Goal: Task Accomplishment & Management: Manage account settings

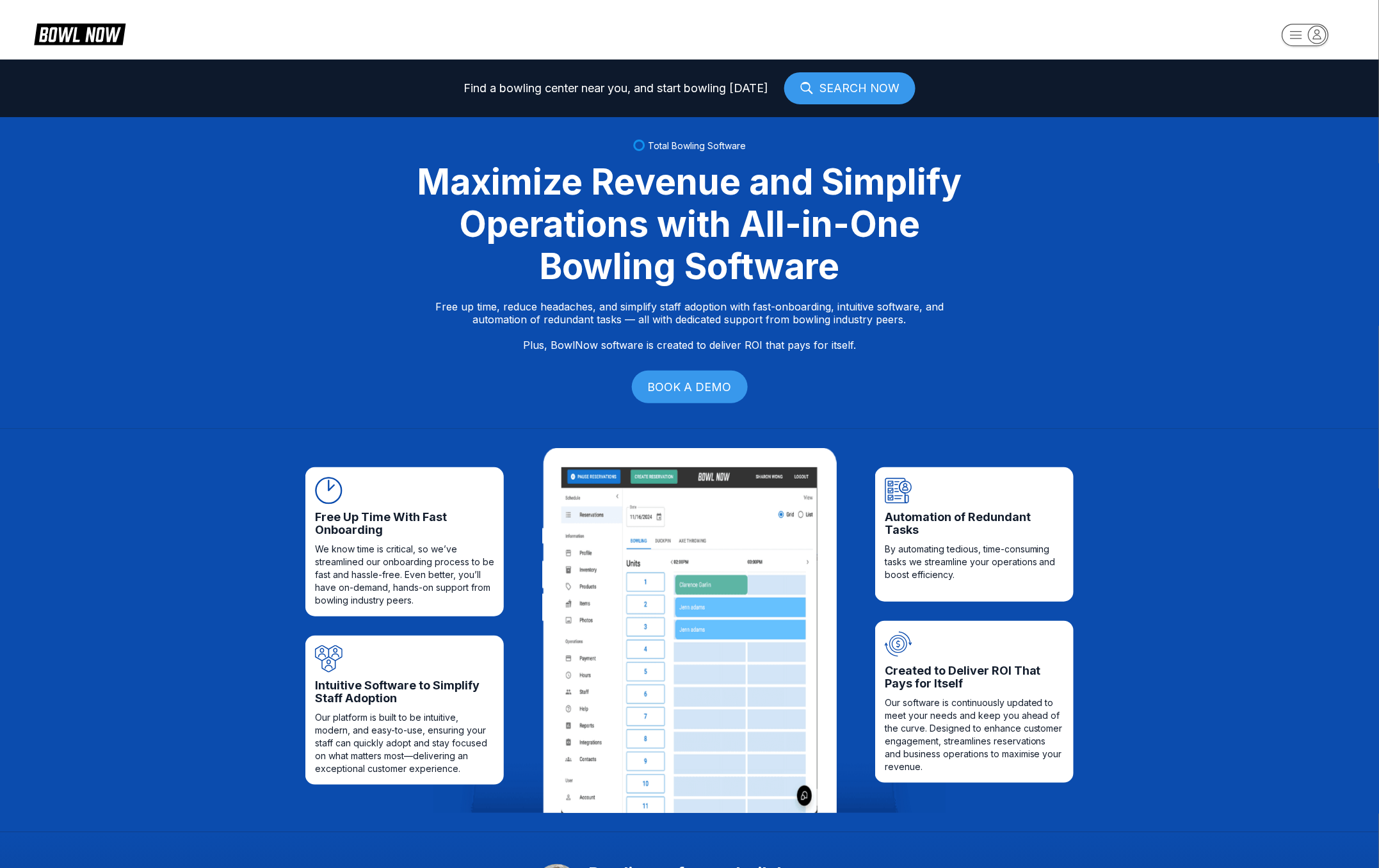
click at [1306, 36] on rect "button" at bounding box center [1305, 35] width 46 height 22
click at [1296, 123] on div "Business Console" at bounding box center [1302, 123] width 91 height 22
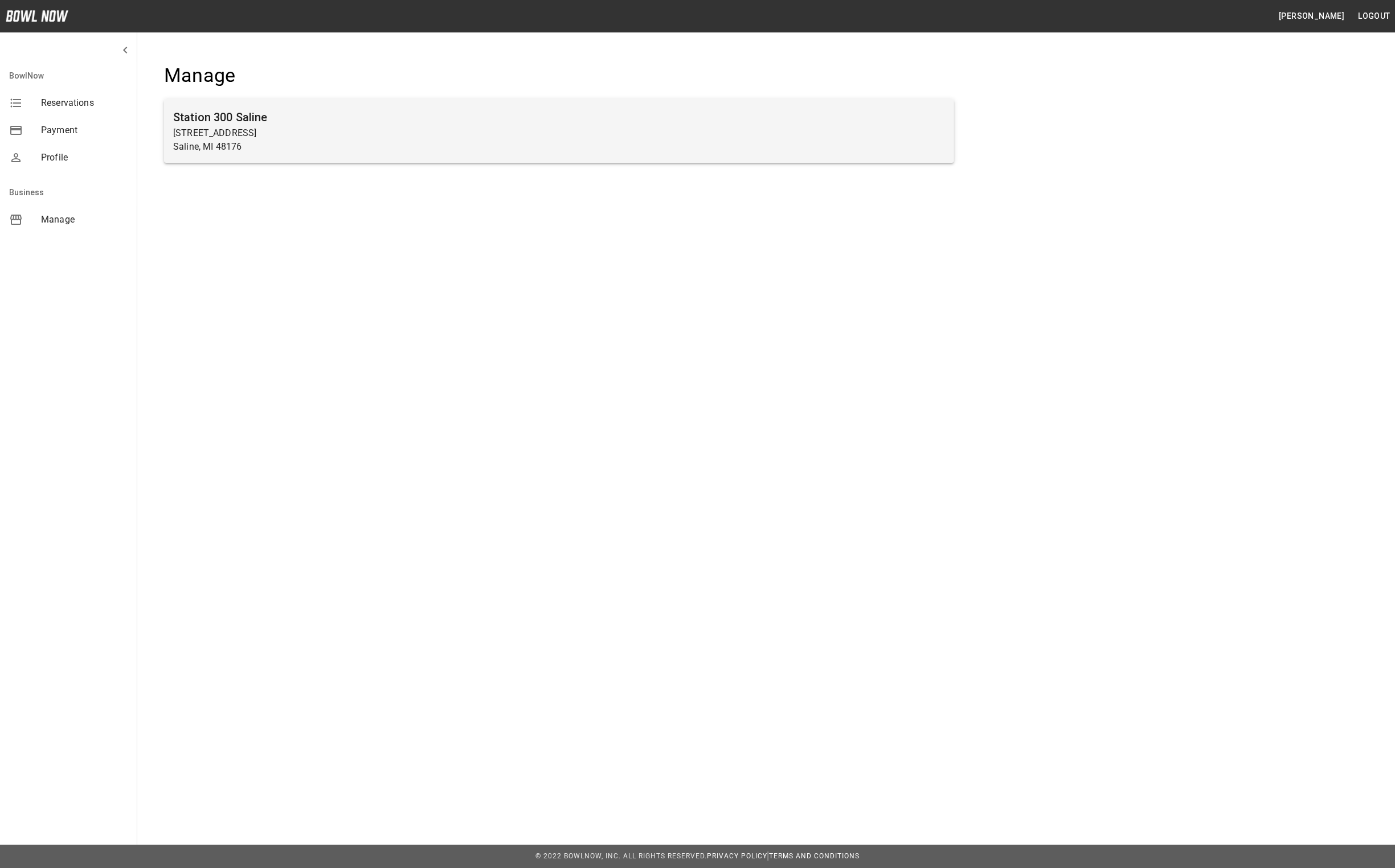
click at [391, 145] on p "Saline, MI 48176" at bounding box center [559, 147] width 772 height 14
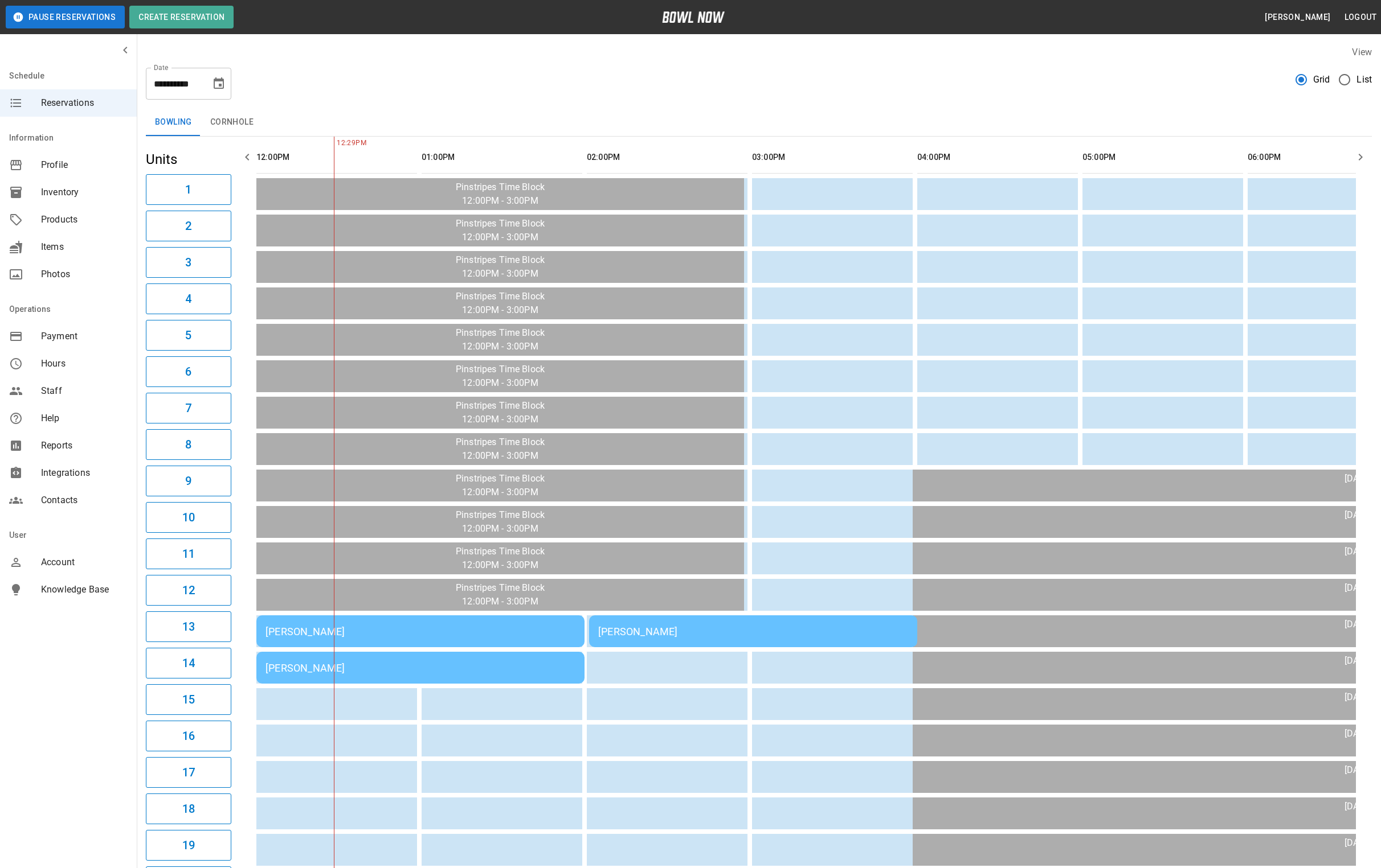
click at [355, 626] on div "[PERSON_NAME]" at bounding box center [420, 632] width 310 height 12
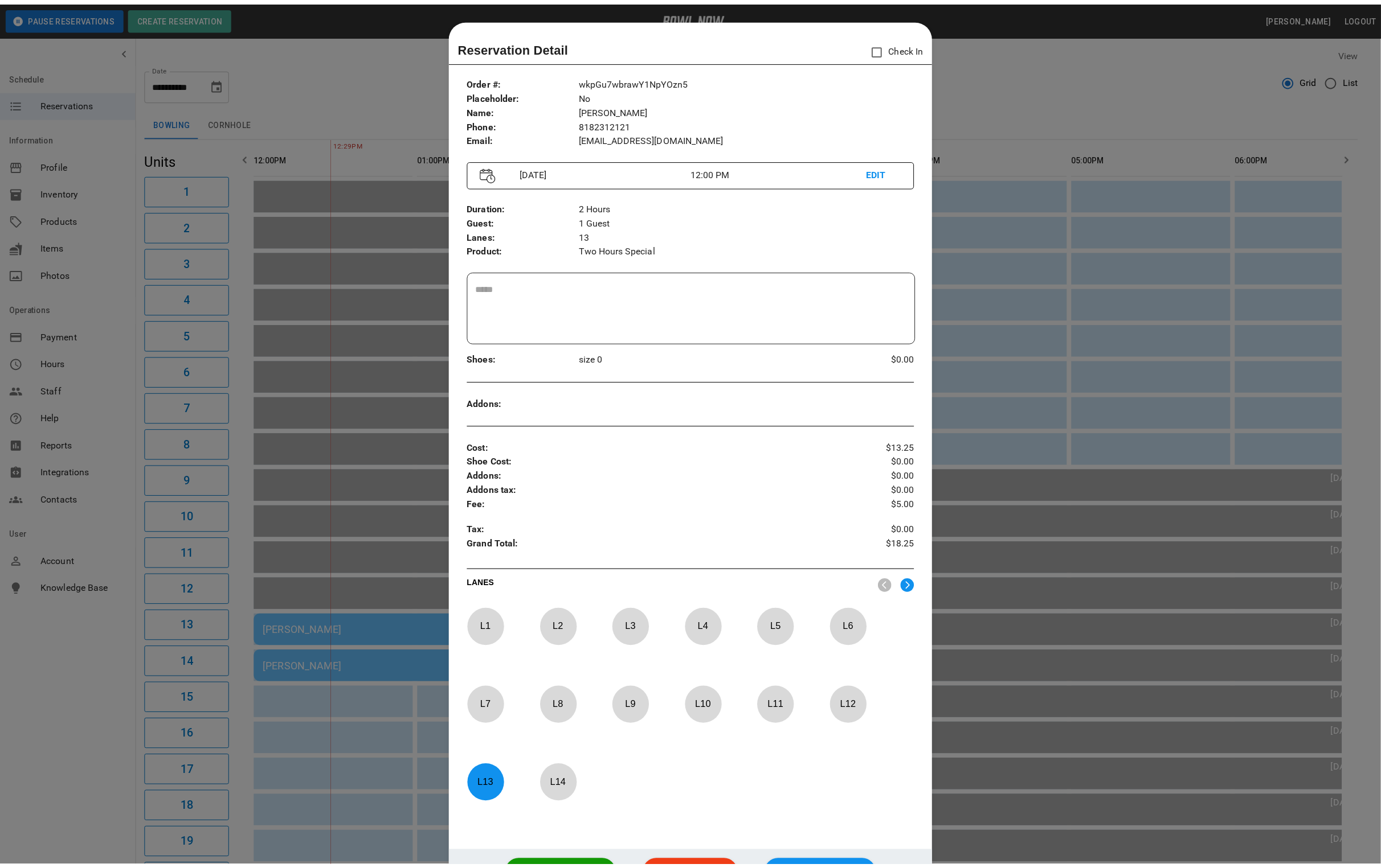
scroll to position [17, 0]
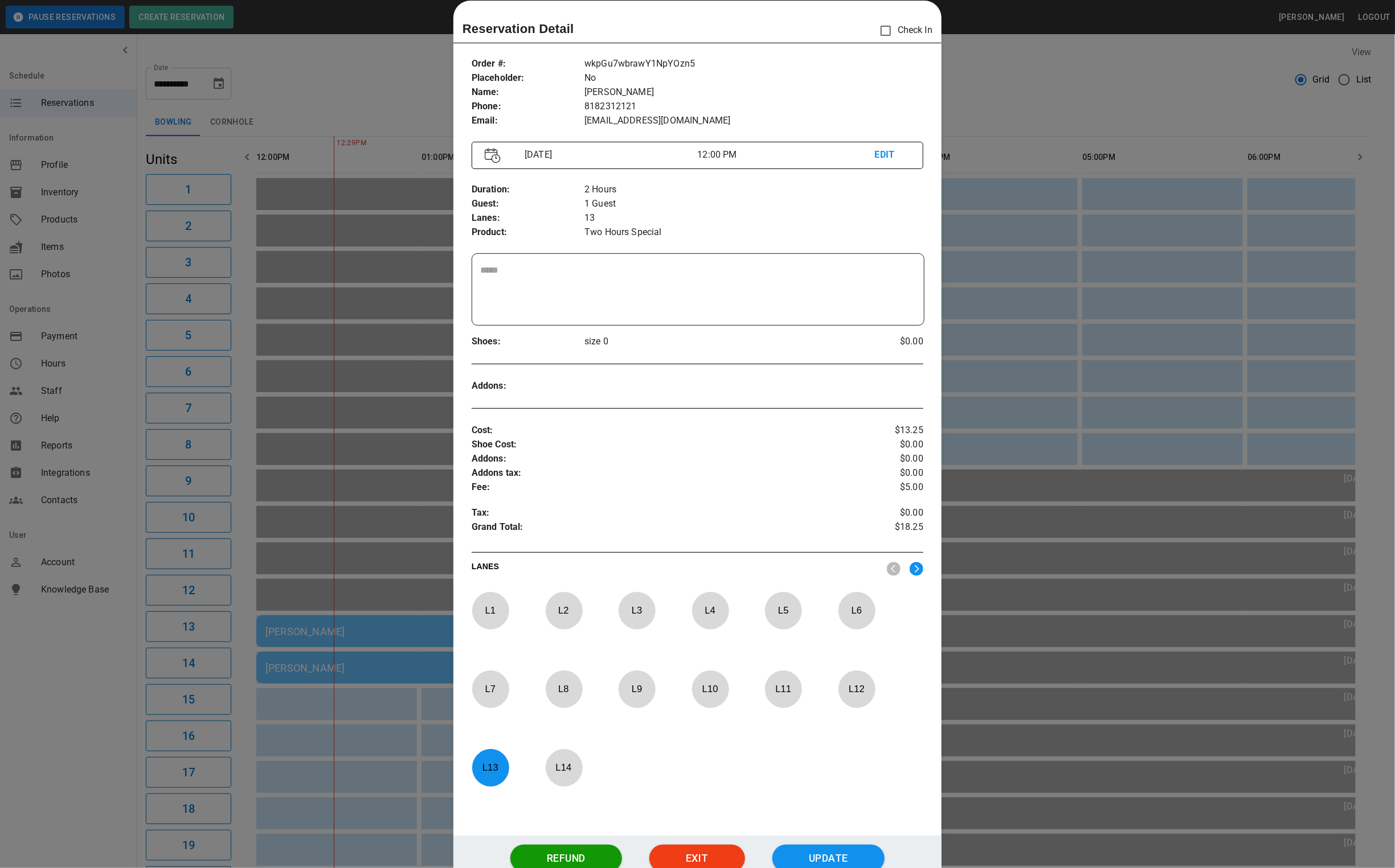
click at [976, 103] on div at bounding box center [697, 434] width 1395 height 868
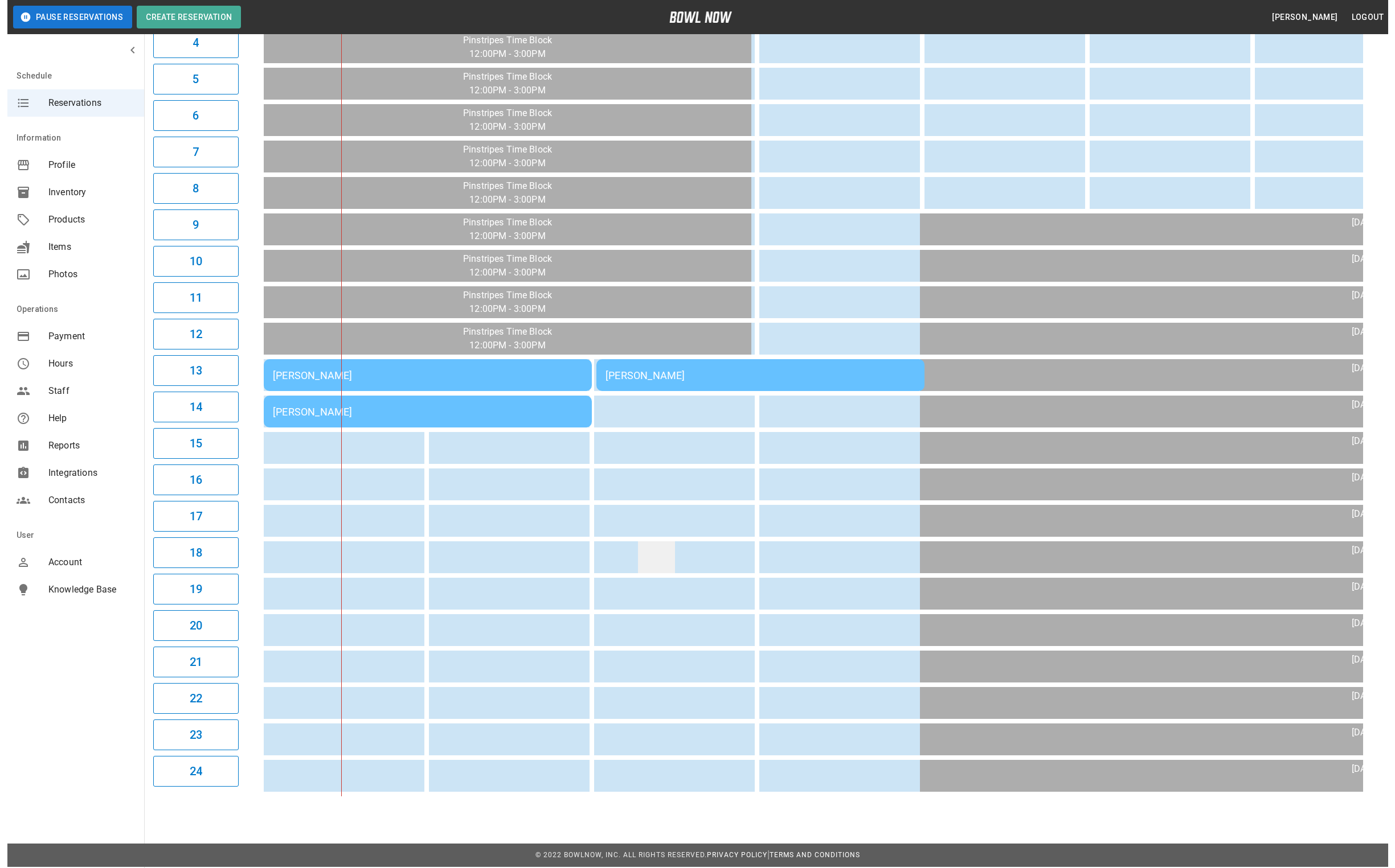
scroll to position [262, 0]
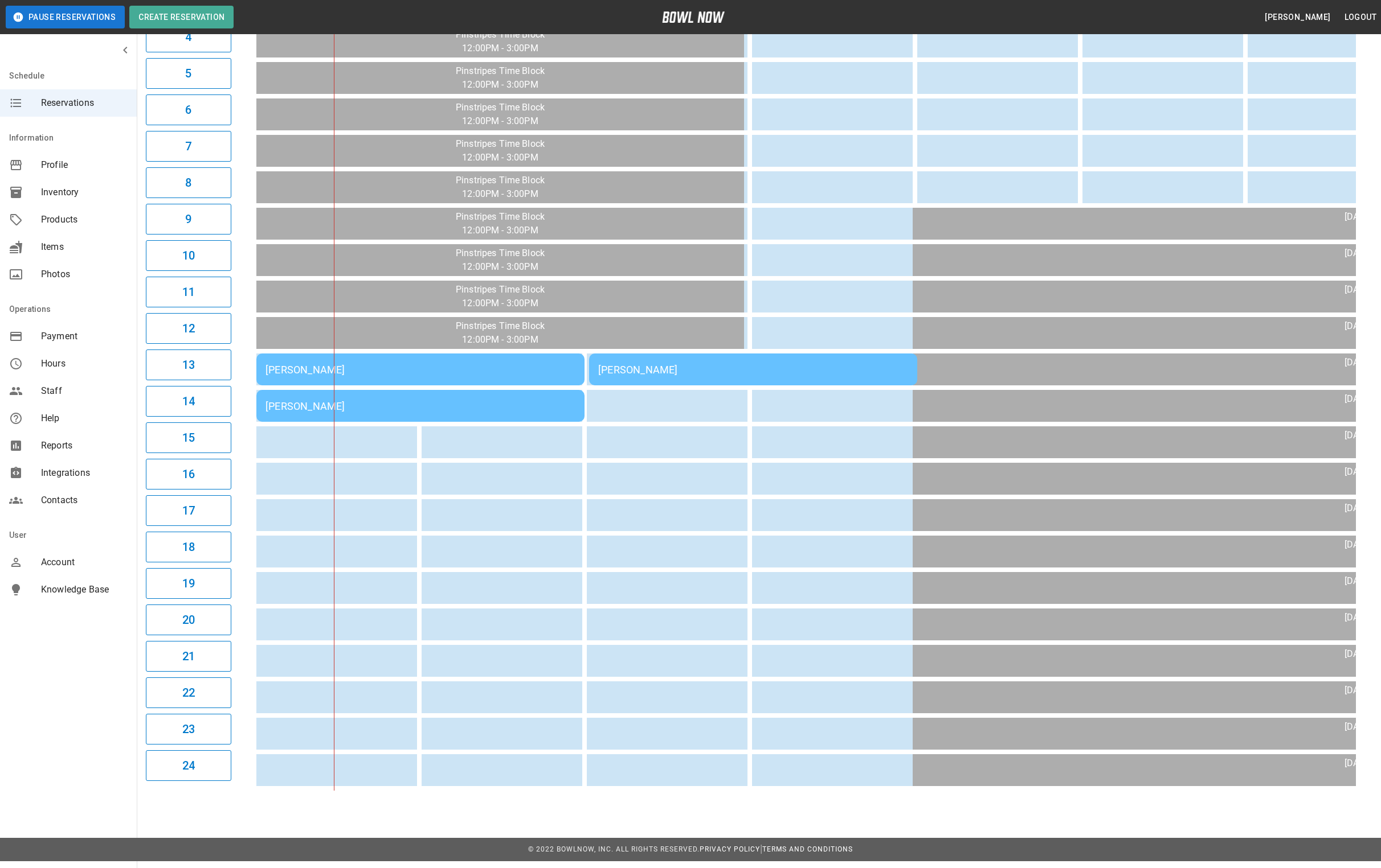
click at [631, 368] on div "Devi Wilson" at bounding box center [752, 370] width 310 height 12
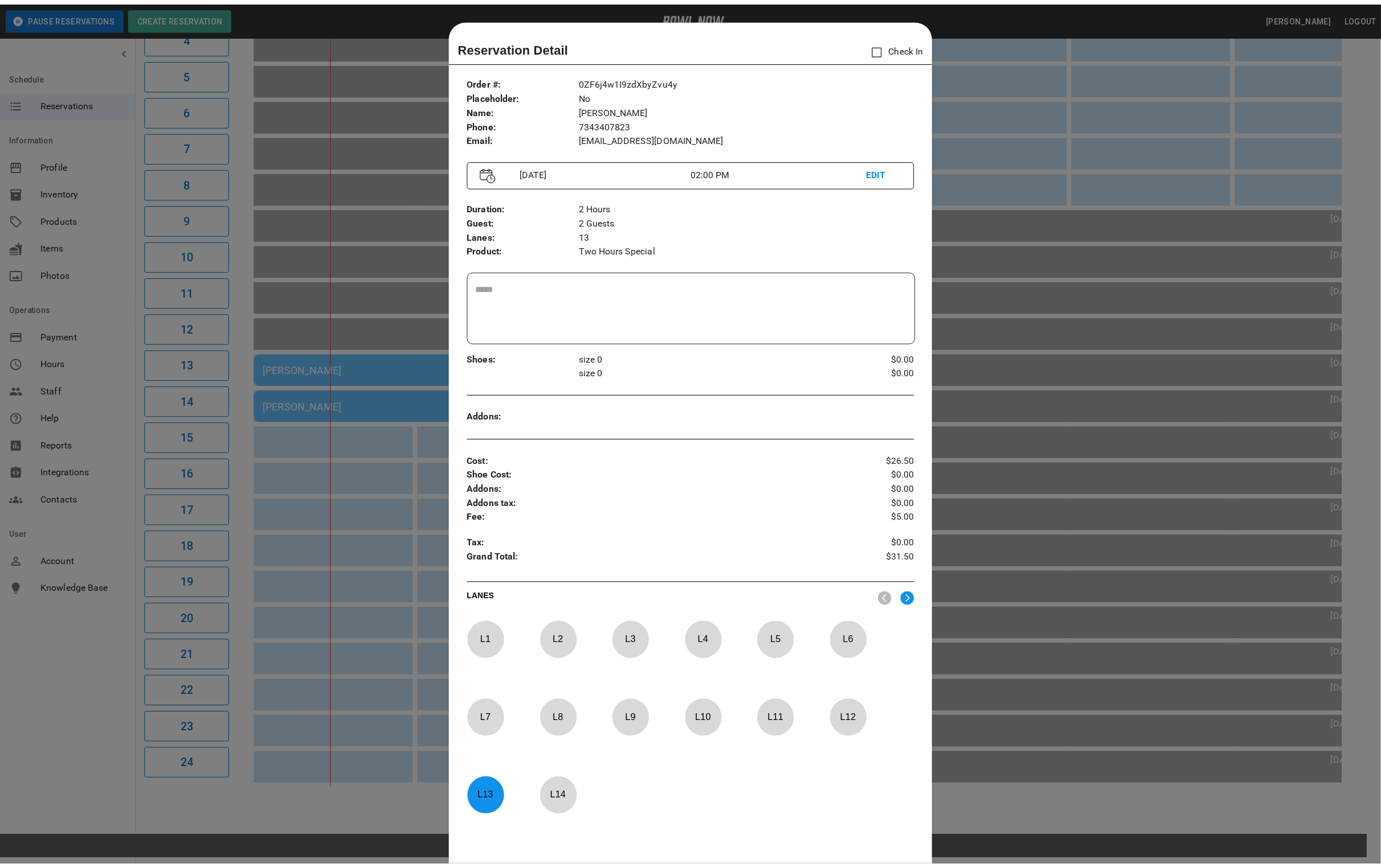
scroll to position [17, 0]
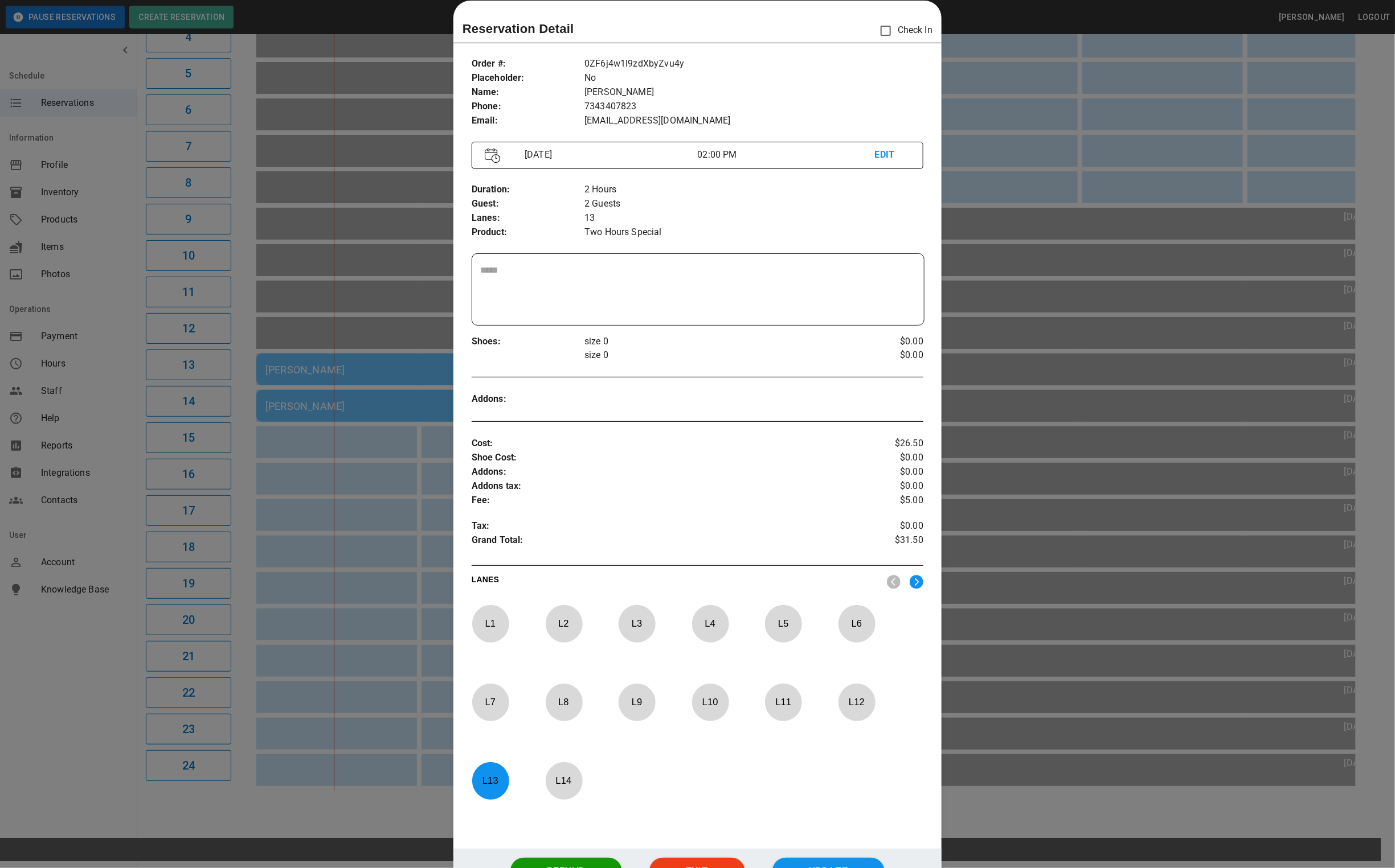
click at [1116, 125] on div at bounding box center [697, 434] width 1395 height 868
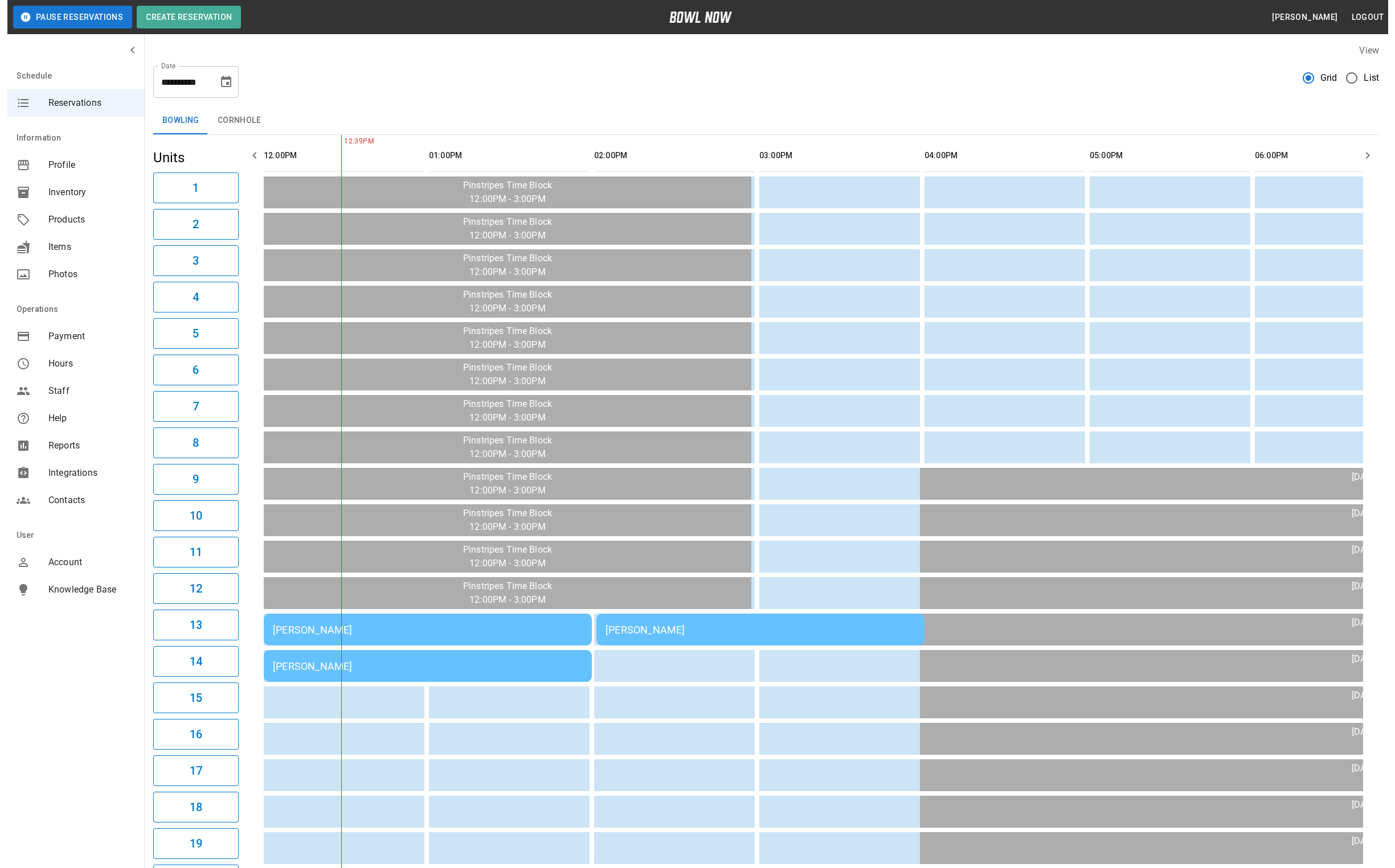
scroll to position [0, 0]
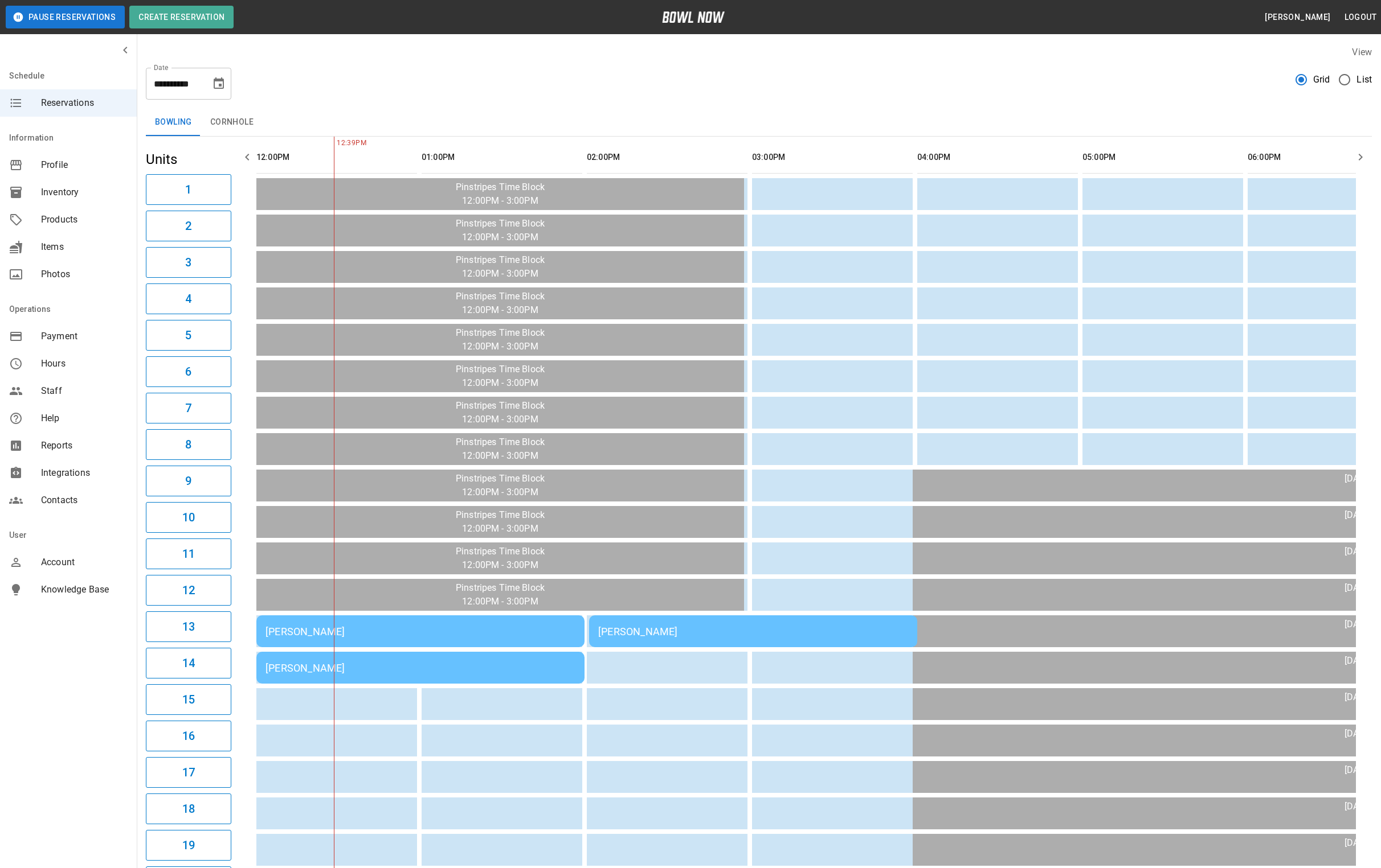
click at [221, 81] on icon "Choose date, selected date is Sep 9, 2025" at bounding box center [219, 83] width 10 height 11
click at [451, 670] on td "Andrew Test" at bounding box center [421, 668] width 328 height 32
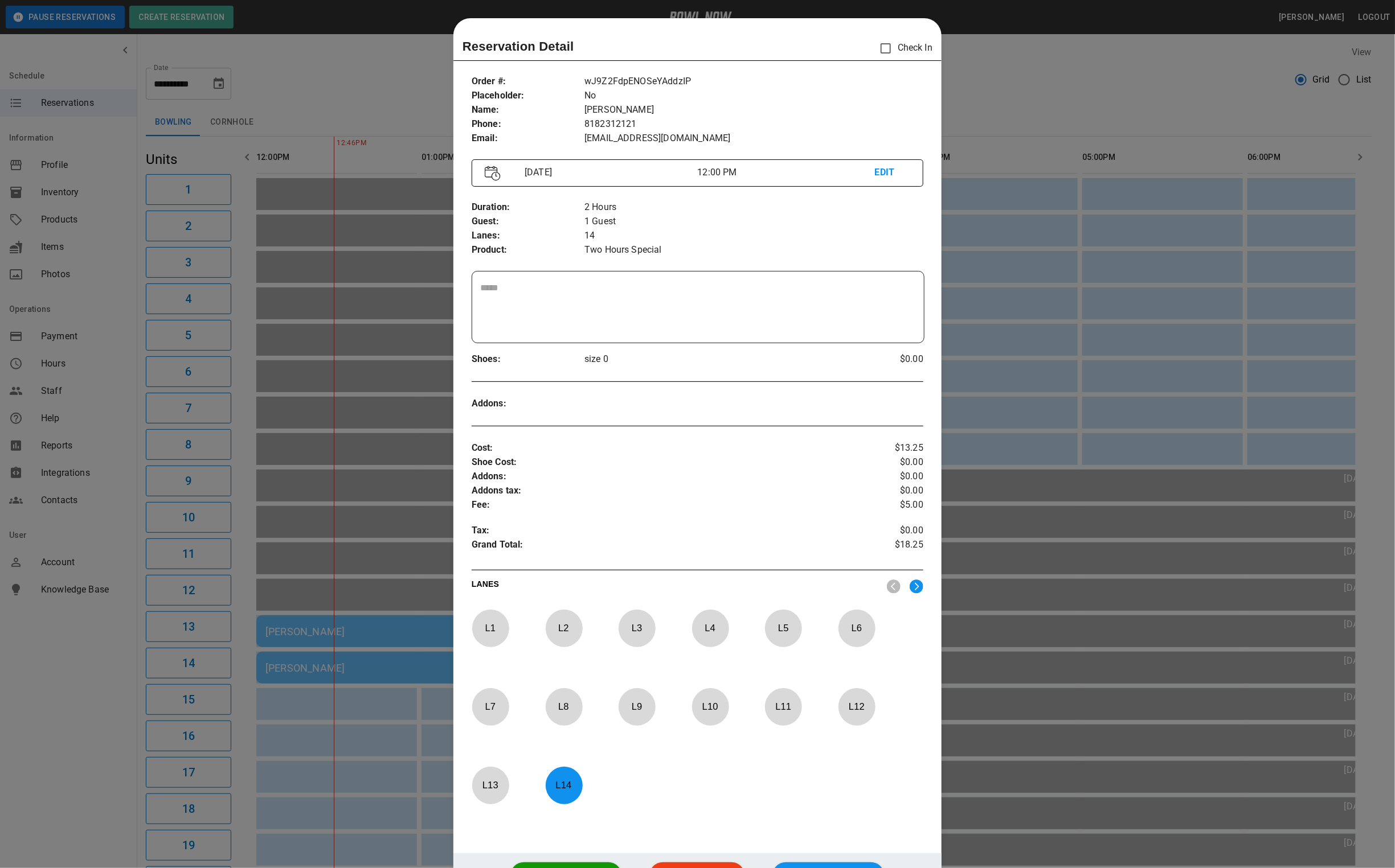
scroll to position [17, 0]
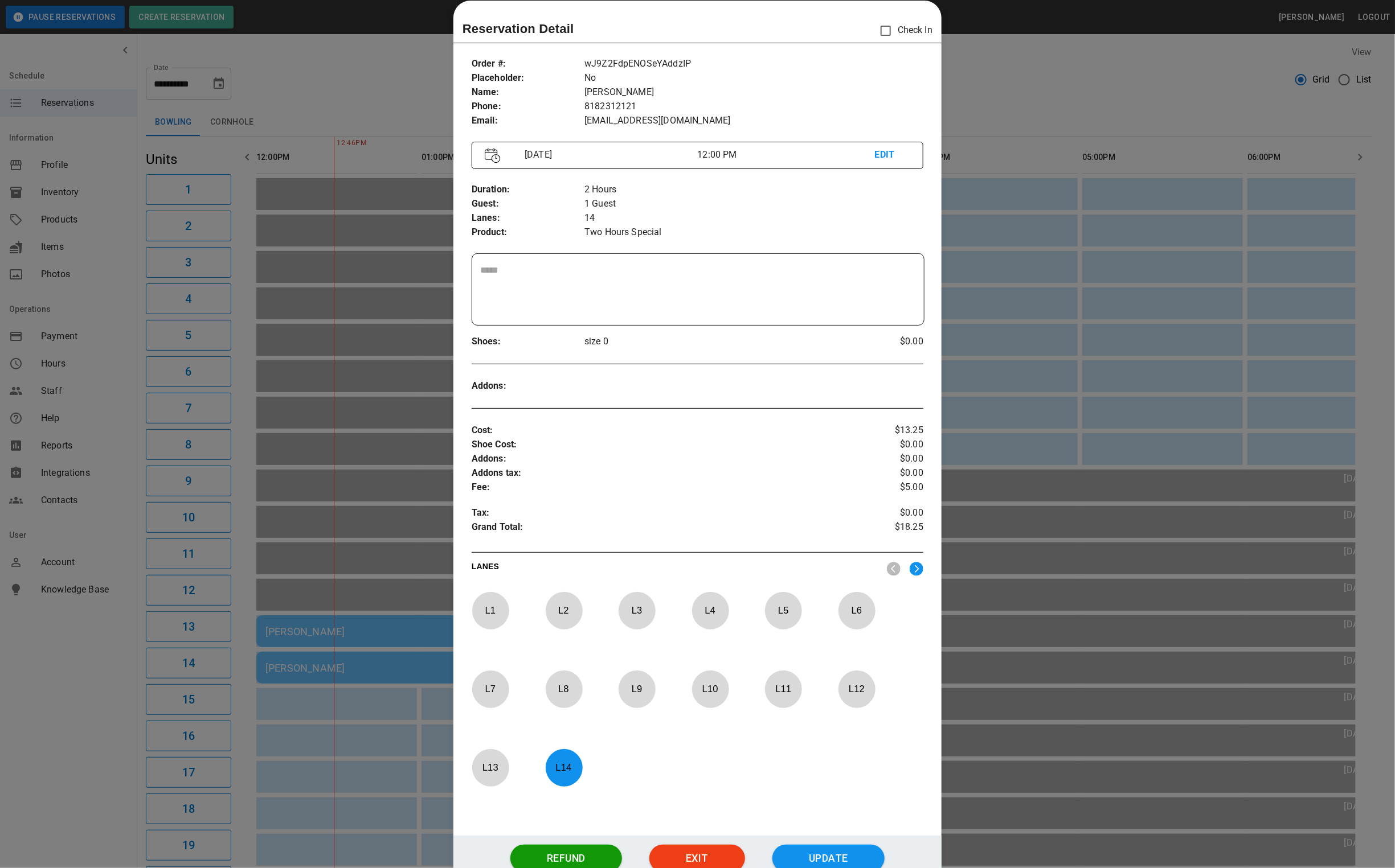
click at [1040, 69] on div at bounding box center [697, 434] width 1395 height 868
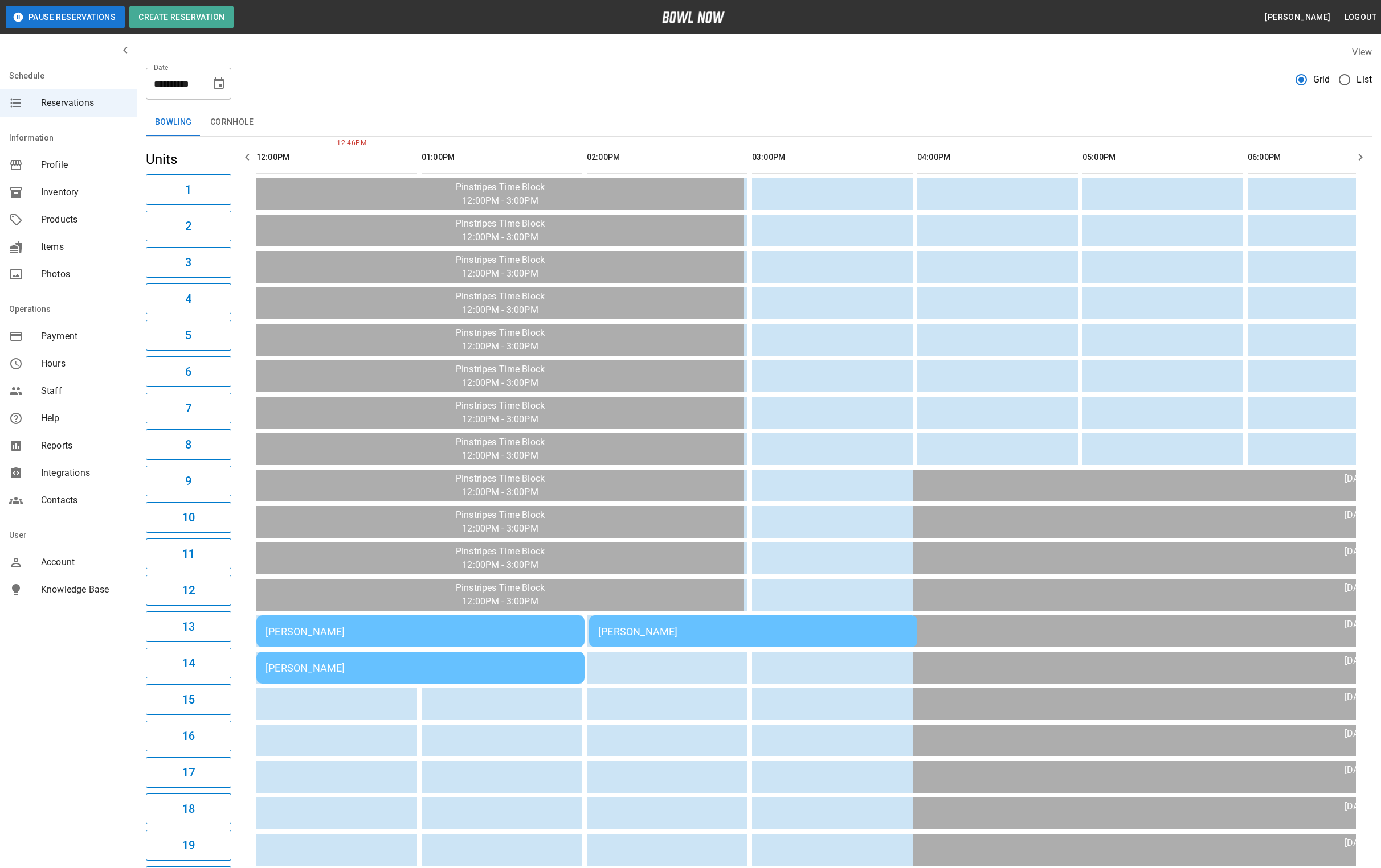
click at [476, 630] on div "Andrew Test" at bounding box center [420, 632] width 310 height 12
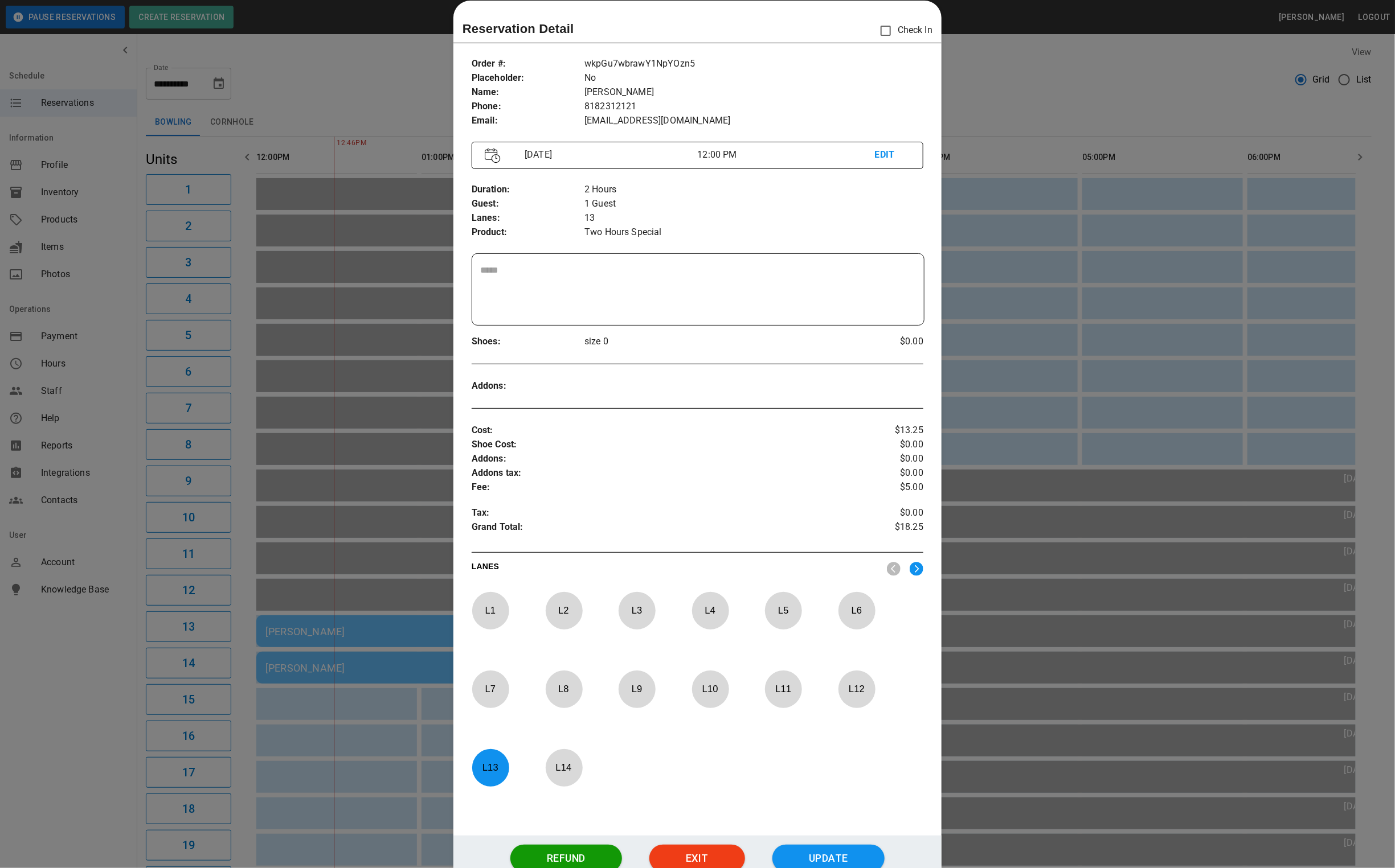
click at [1068, 62] on div at bounding box center [697, 434] width 1395 height 868
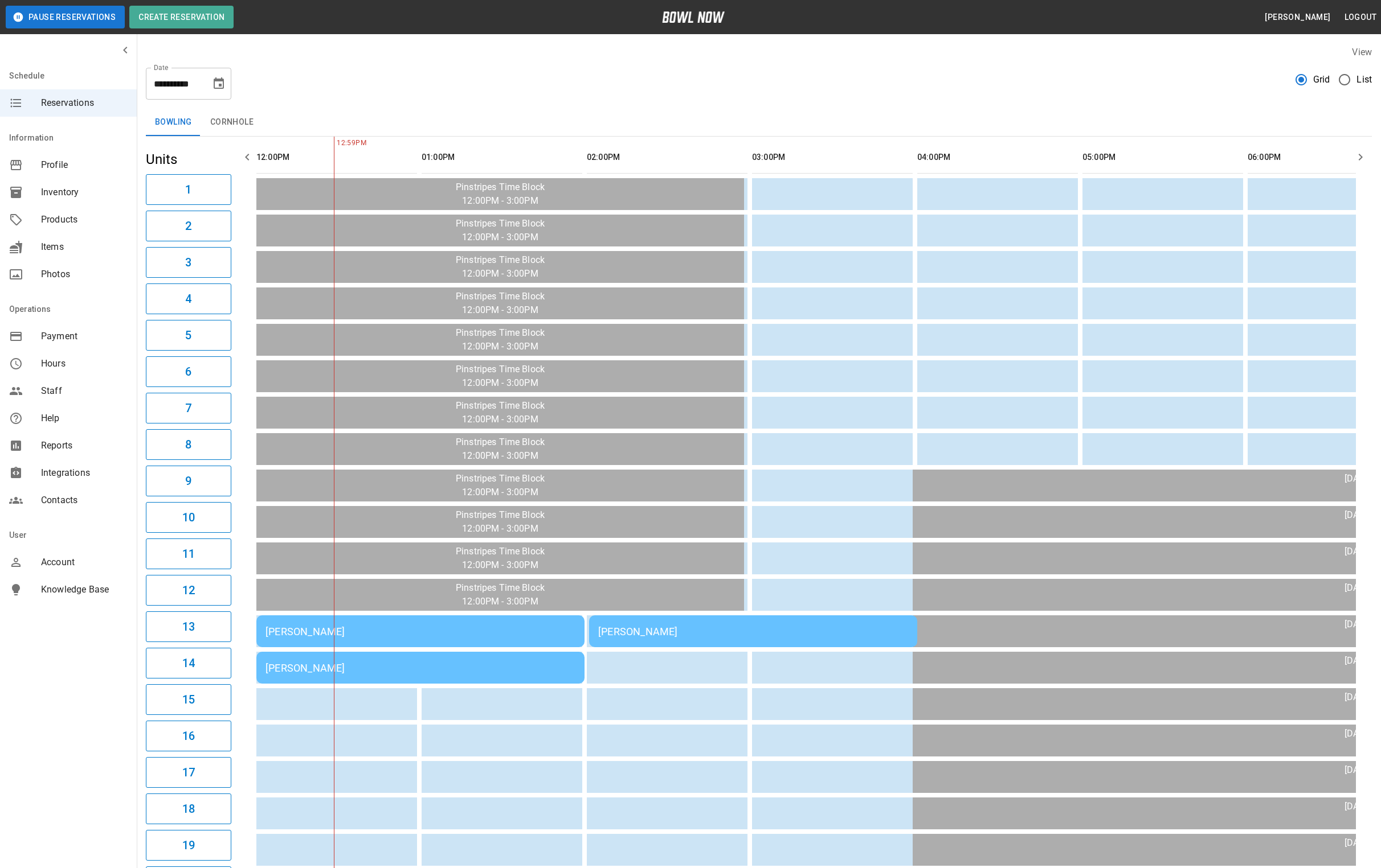
click at [214, 88] on icon "Choose date, selected date is Sep 9, 2025" at bounding box center [219, 83] width 10 height 11
click at [169, 188] on button "10" at bounding box center [174, 187] width 21 height 21
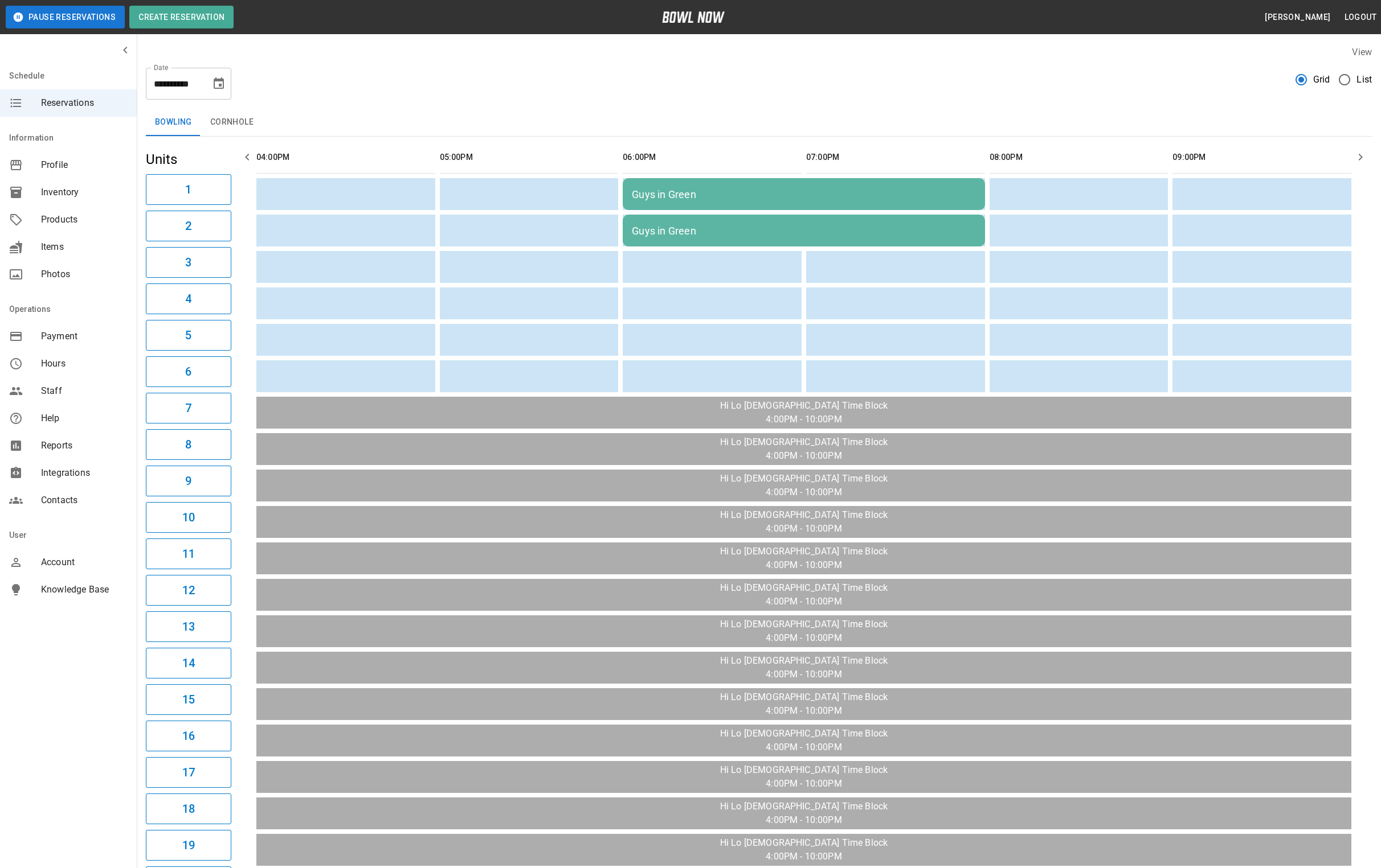
click at [224, 82] on icon "Choose date, selected date is Sep 10, 2025" at bounding box center [219, 83] width 14 height 14
click at [147, 183] on button "9" at bounding box center [151, 187] width 21 height 21
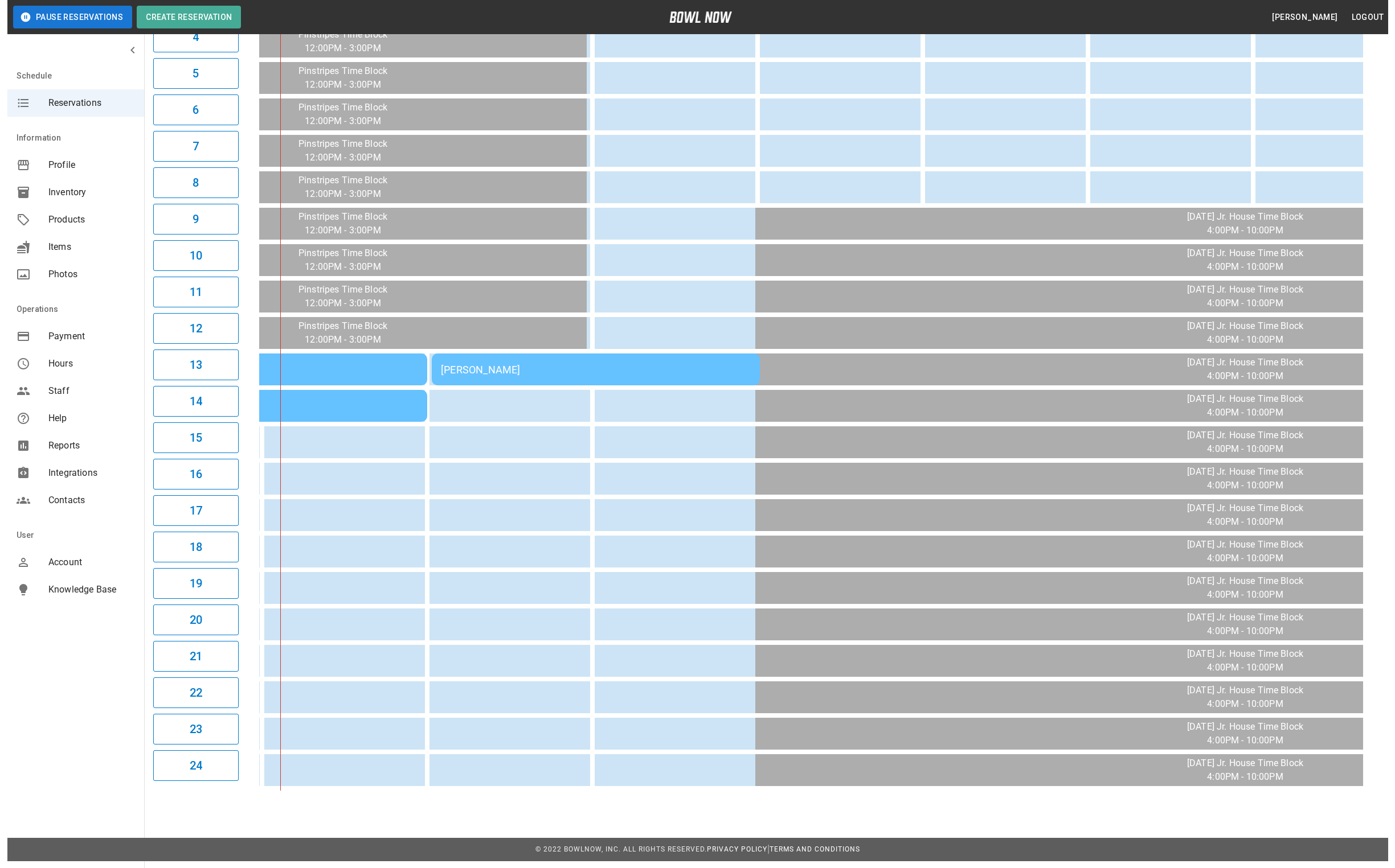
scroll to position [0, 0]
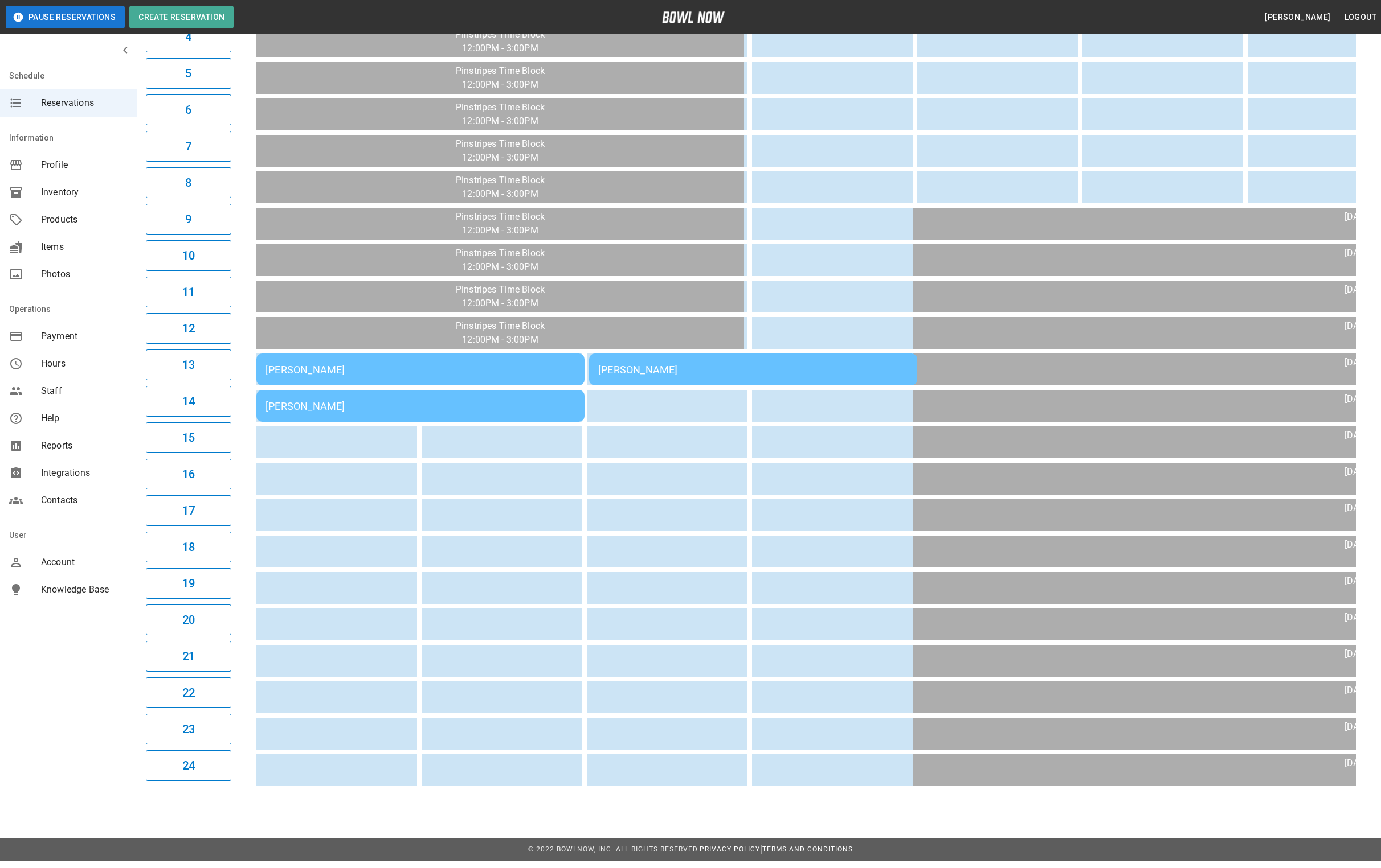
click at [413, 376] on td "Andrew Test" at bounding box center [421, 370] width 328 height 32
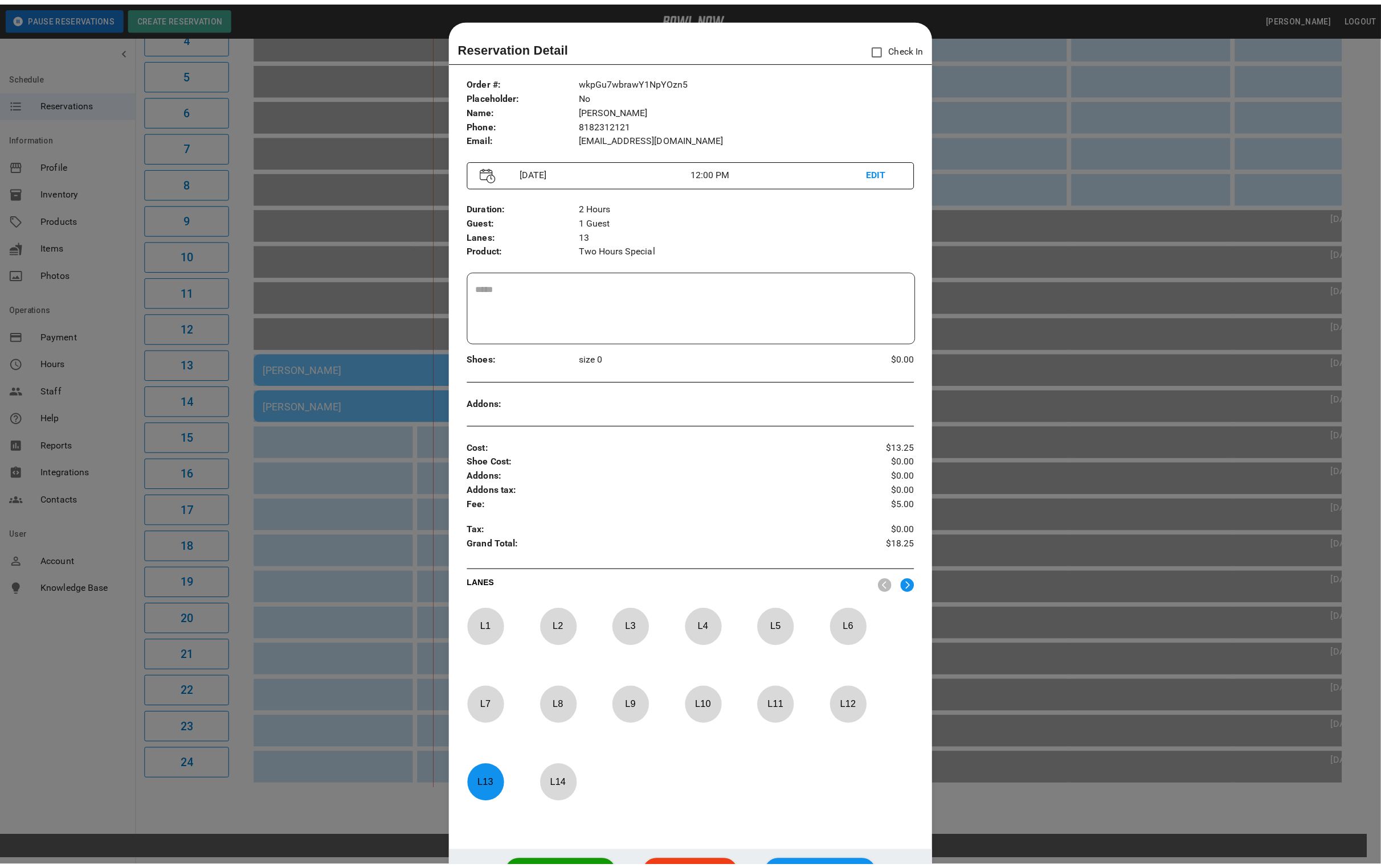
scroll to position [17, 0]
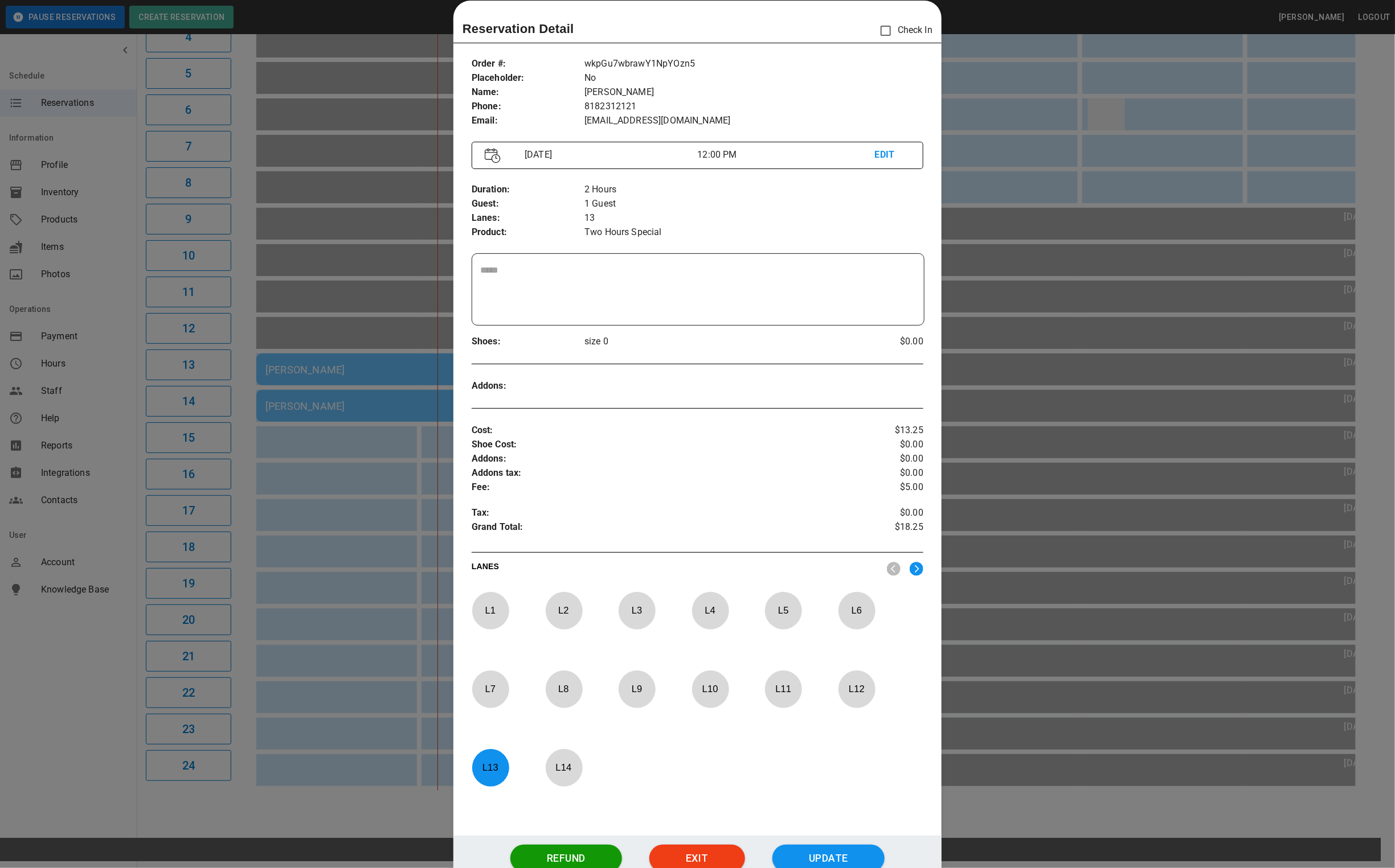
click at [1096, 109] on div at bounding box center [697, 434] width 1395 height 868
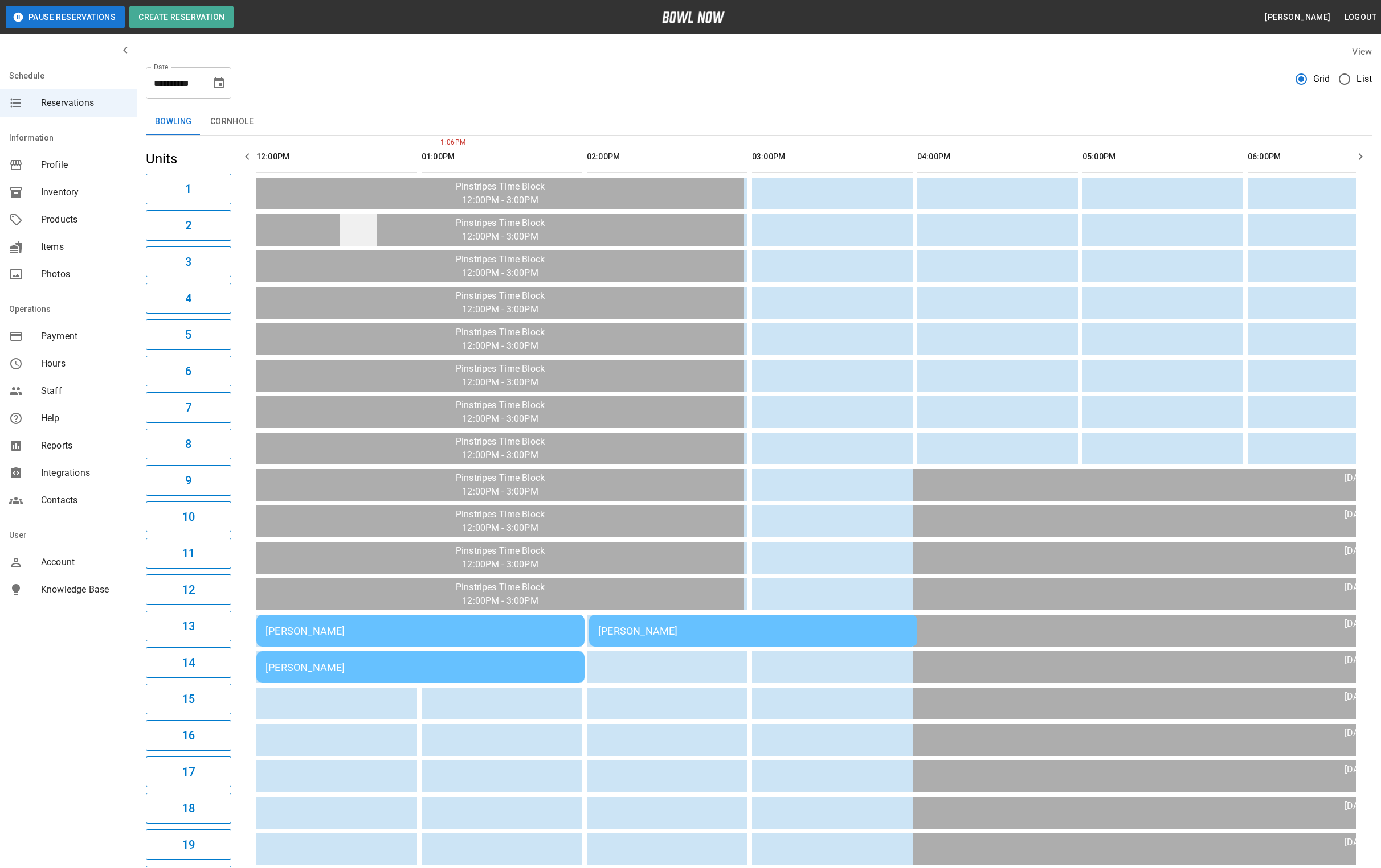
scroll to position [0, 0]
click at [215, 85] on icon "Choose date, selected date is Sep 9, 2025" at bounding box center [219, 83] width 14 height 14
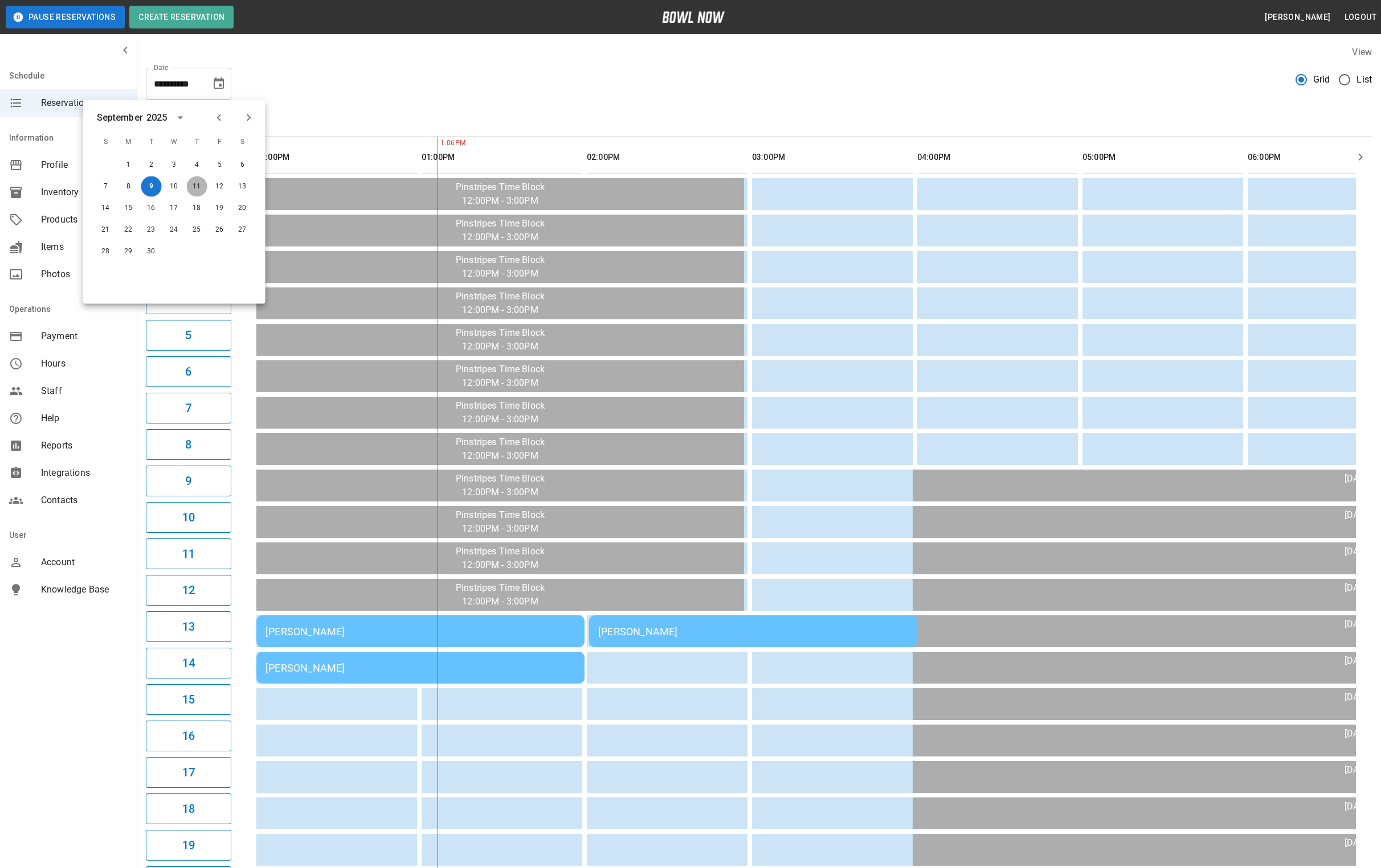
click at [197, 189] on button "11" at bounding box center [197, 187] width 21 height 21
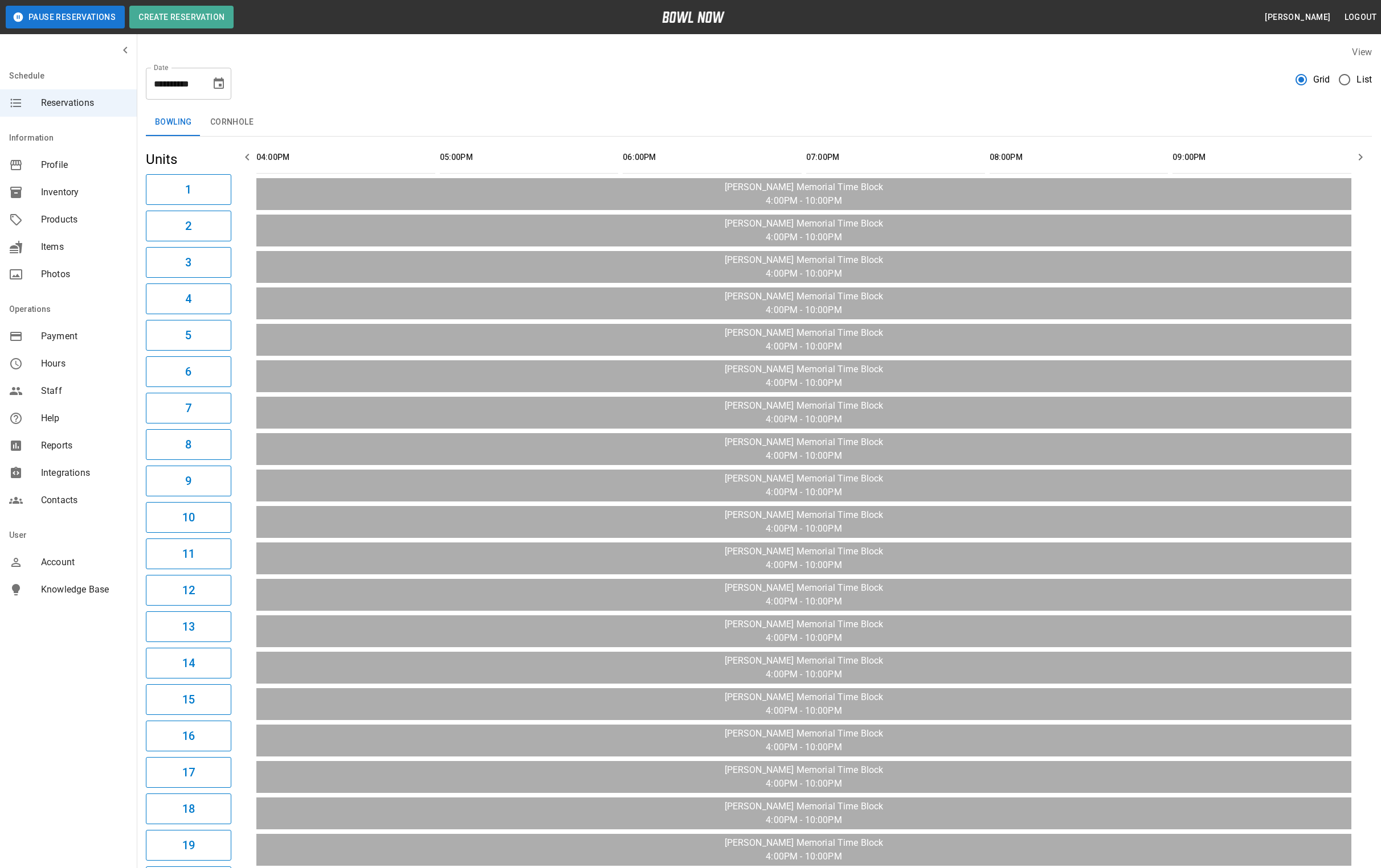
click at [216, 85] on icon "Choose date, selected date is Sep 11, 2025" at bounding box center [219, 83] width 14 height 14
click at [217, 181] on button "12" at bounding box center [220, 187] width 21 height 21
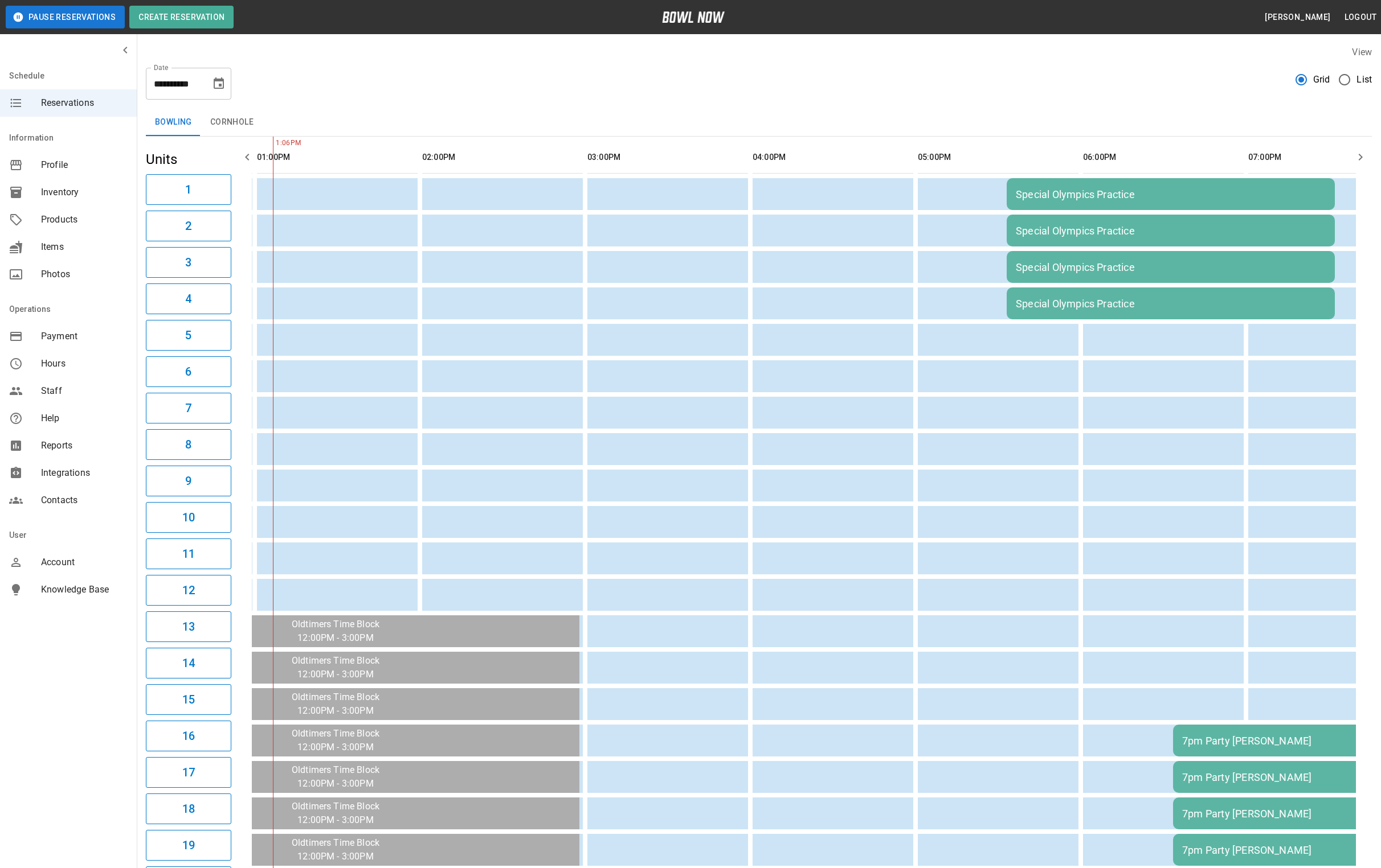
click at [217, 86] on icon "Choose date, selected date is Sep 12, 2025" at bounding box center [219, 83] width 14 height 14
click at [238, 188] on button "13" at bounding box center [243, 187] width 21 height 21
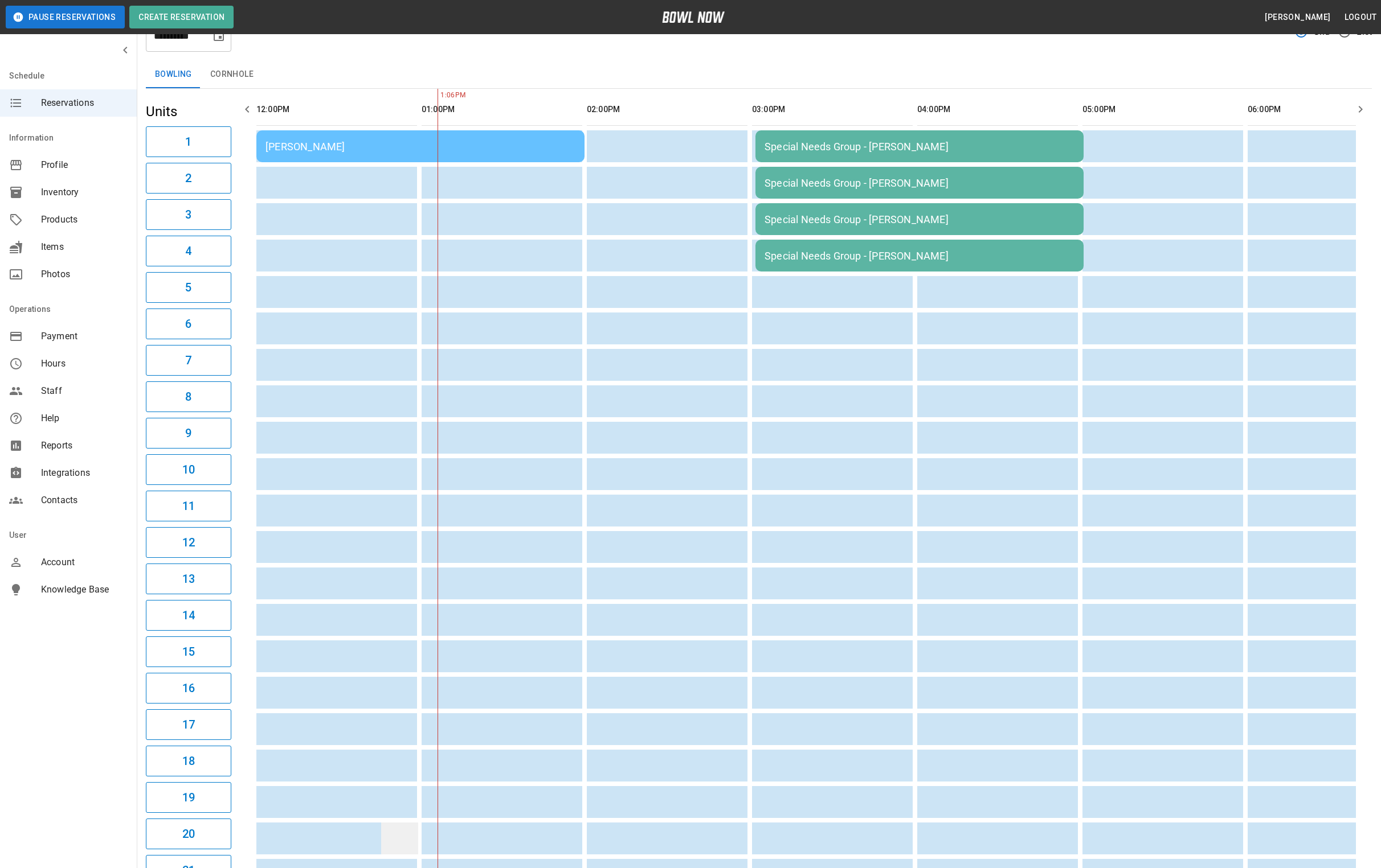
scroll to position [6, 0]
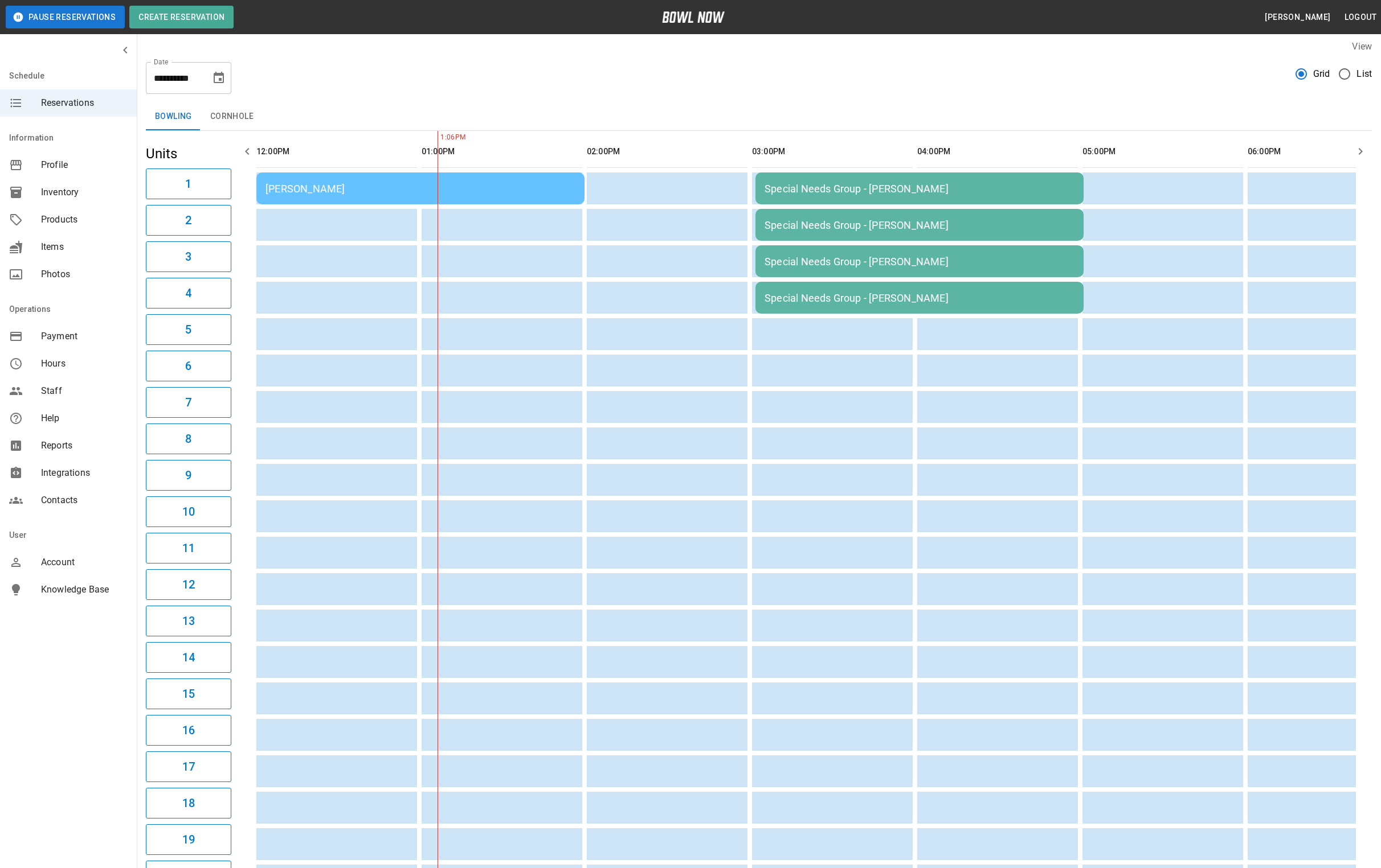
click at [217, 81] on icon "Choose date, selected date is Sep 13, 2025" at bounding box center [219, 78] width 14 height 14
click at [104, 199] on button "14" at bounding box center [106, 203] width 21 height 21
type input "**********"
